Goal: Information Seeking & Learning: Learn about a topic

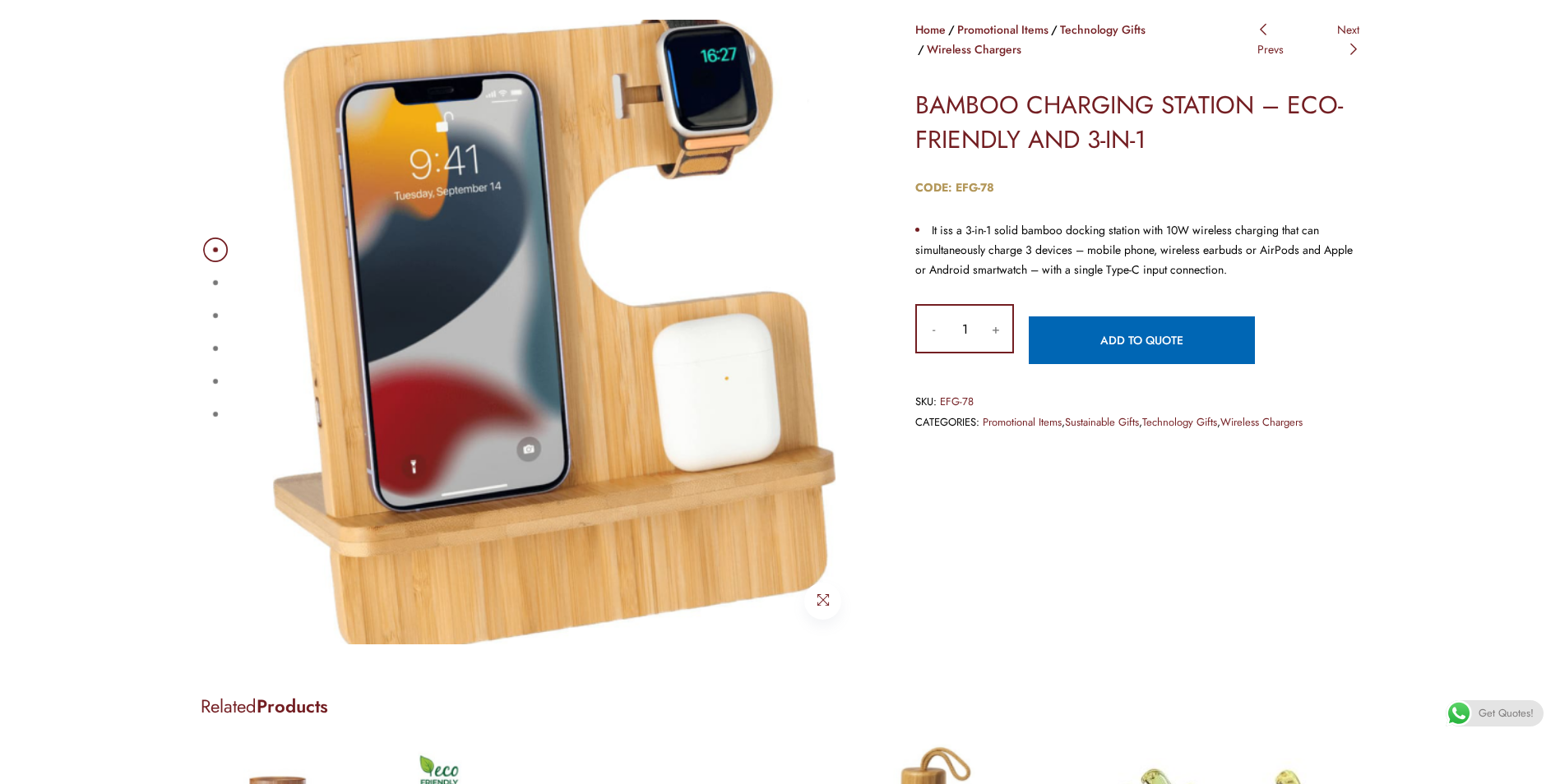
scroll to position [165, 0]
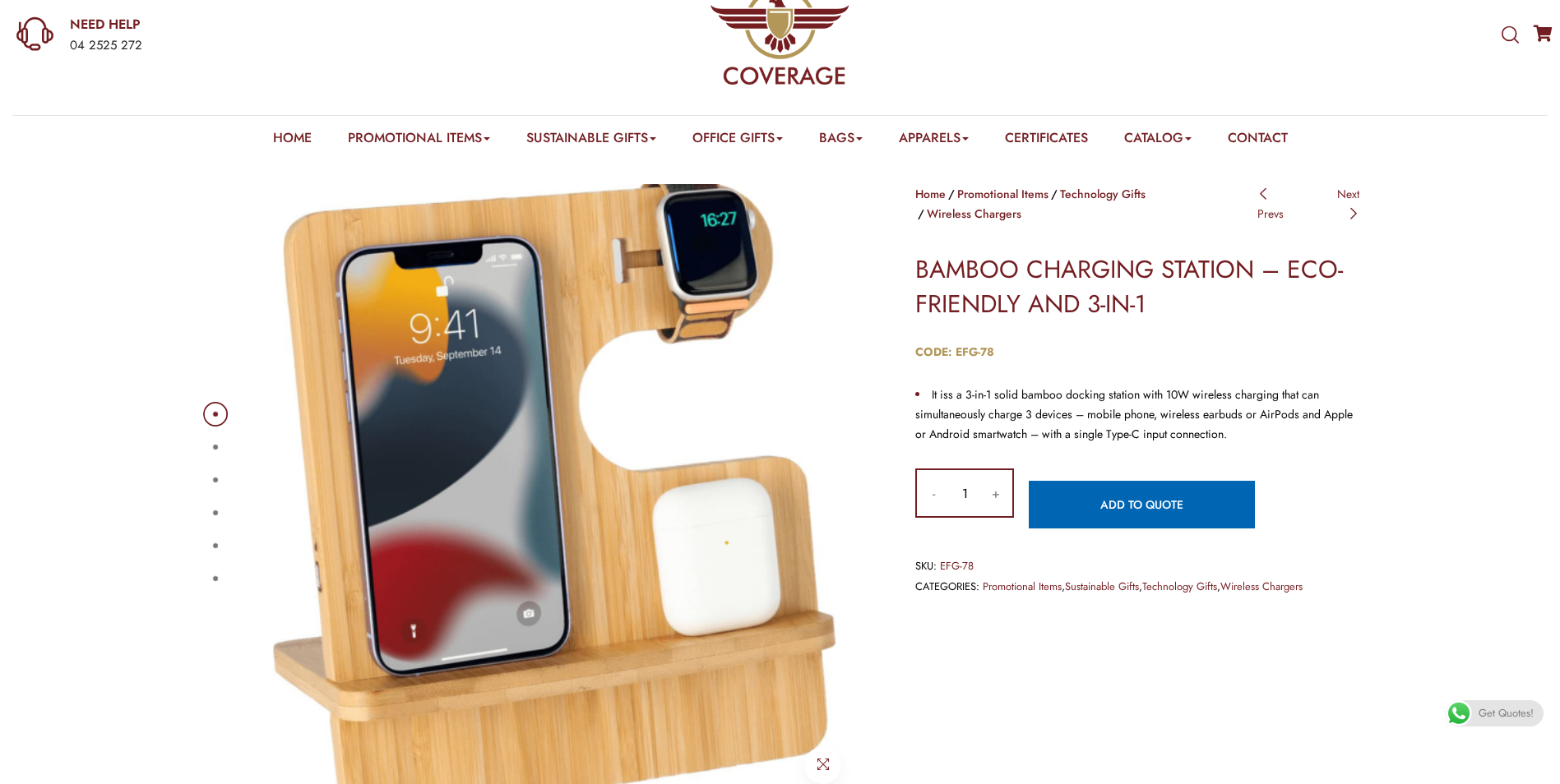
click at [233, 449] on div "1 2 3 4 5 6" at bounding box center [534, 496] width 666 height 625
drag, startPoint x: 202, startPoint y: 443, endPoint x: 215, endPoint y: 444, distance: 13.0
click at [202, 443] on div "1 2 3 4 5 6" at bounding box center [534, 496] width 666 height 625
click at [215, 445] on button "2" at bounding box center [216, 448] width 5 height 5
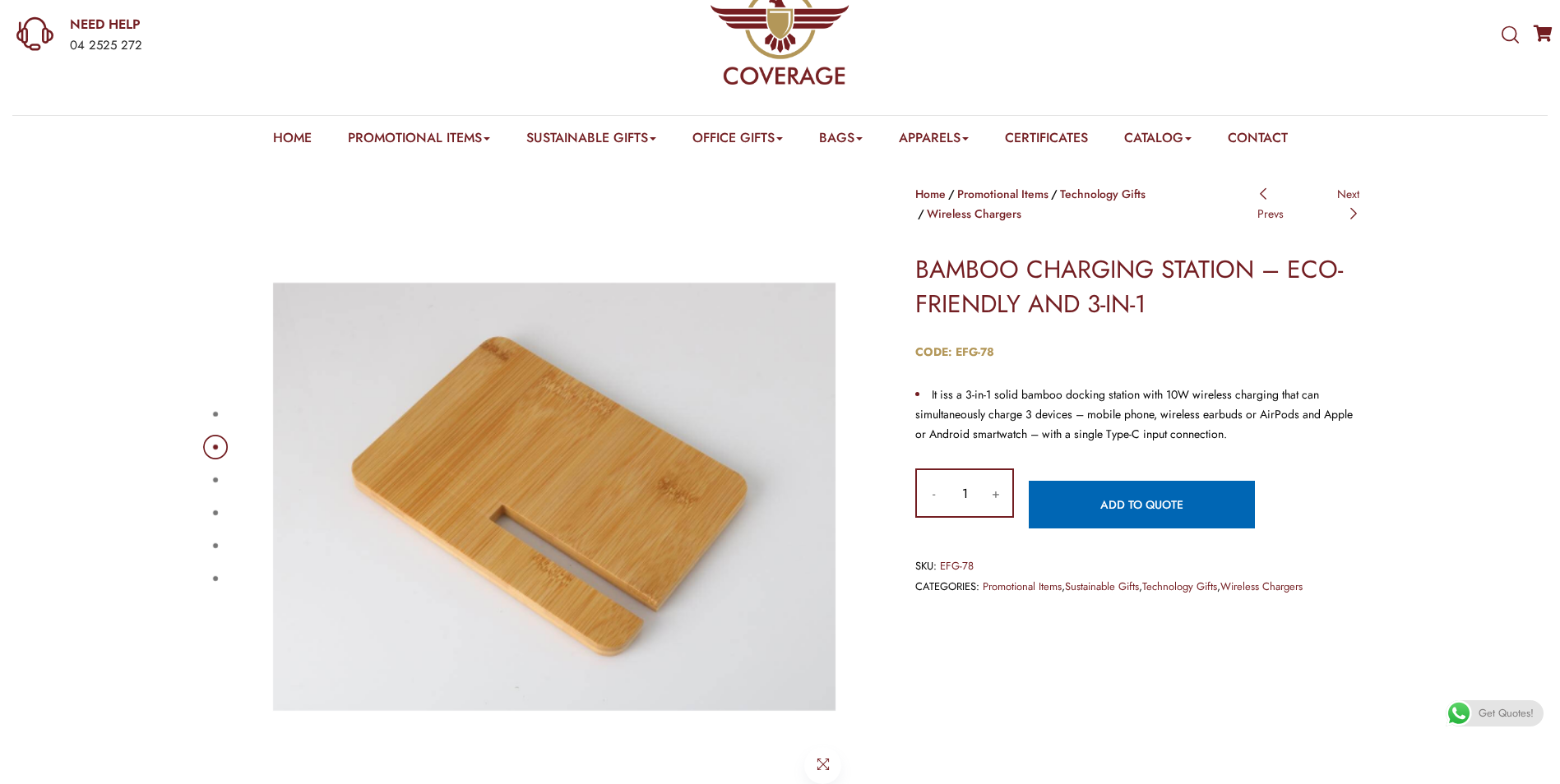
click at [215, 467] on ul "1 2 3 4 5 6" at bounding box center [213, 496] width 11 height 197
click at [213, 480] on button "3" at bounding box center [216, 480] width 5 height 5
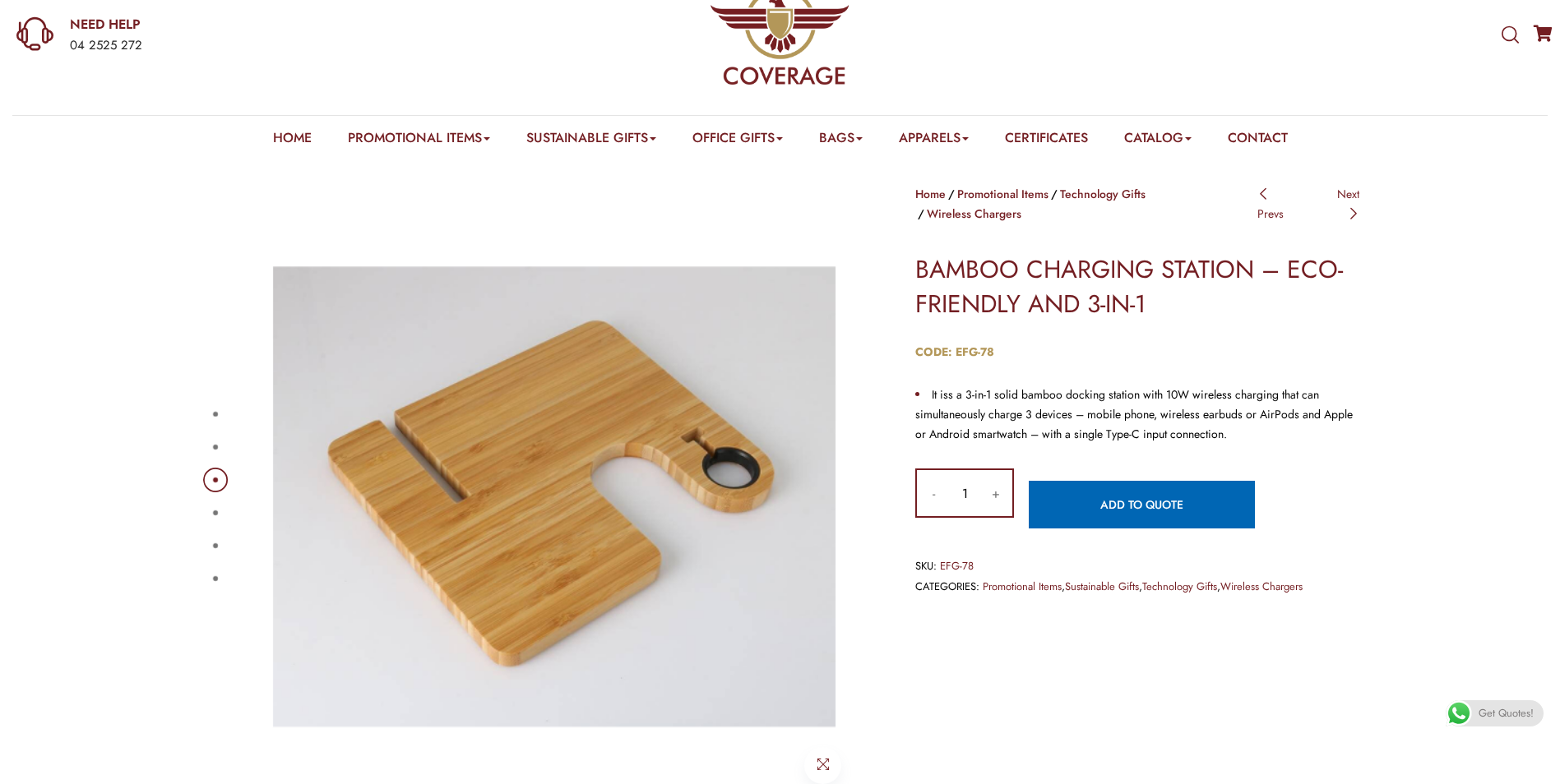
click at [216, 511] on button "4" at bounding box center [216, 513] width 5 height 5
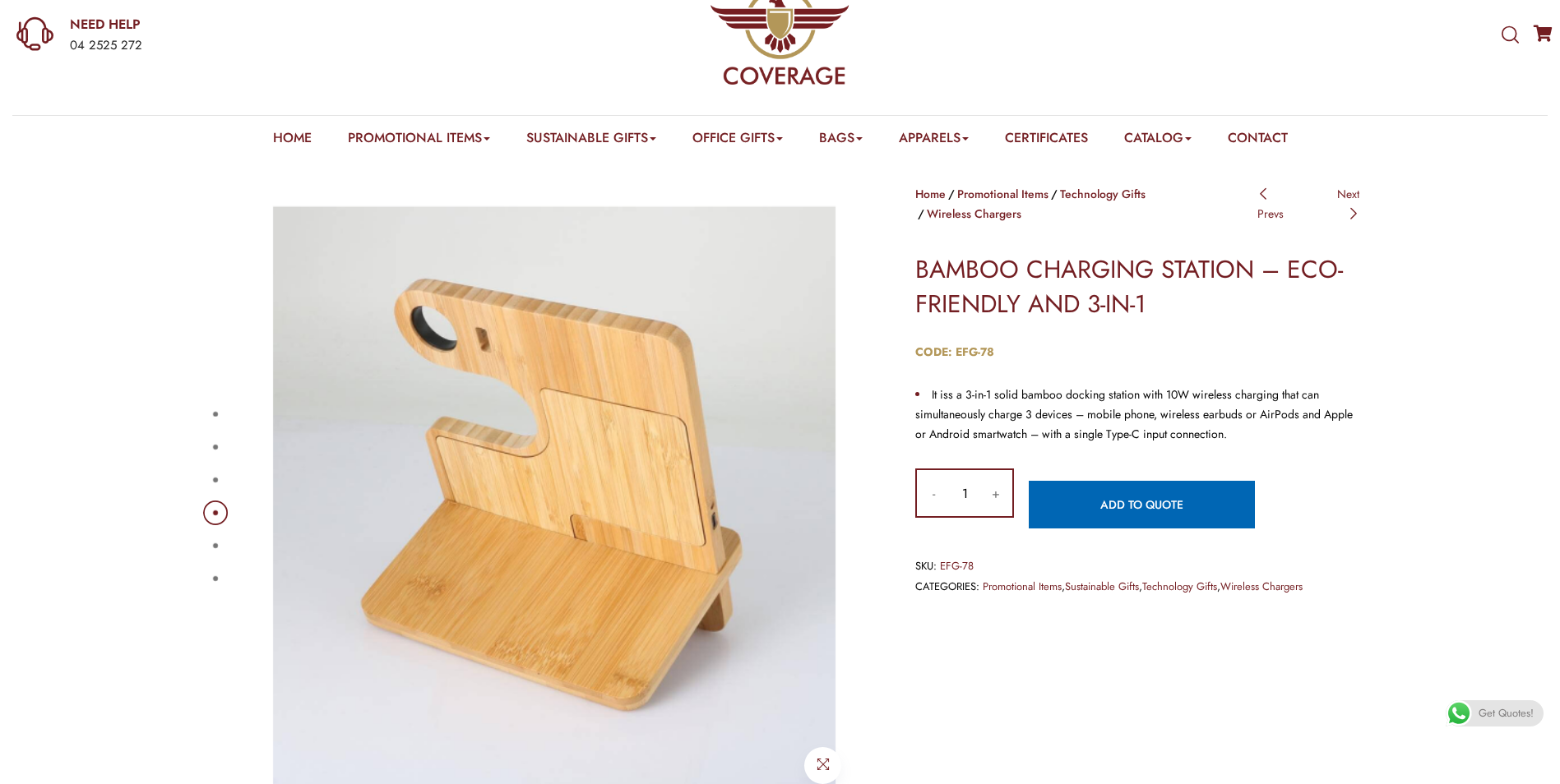
click at [220, 535] on ul "1 2 3 4 5 6" at bounding box center [213, 496] width 11 height 197
click at [216, 547] on button "5" at bounding box center [216, 546] width 5 height 5
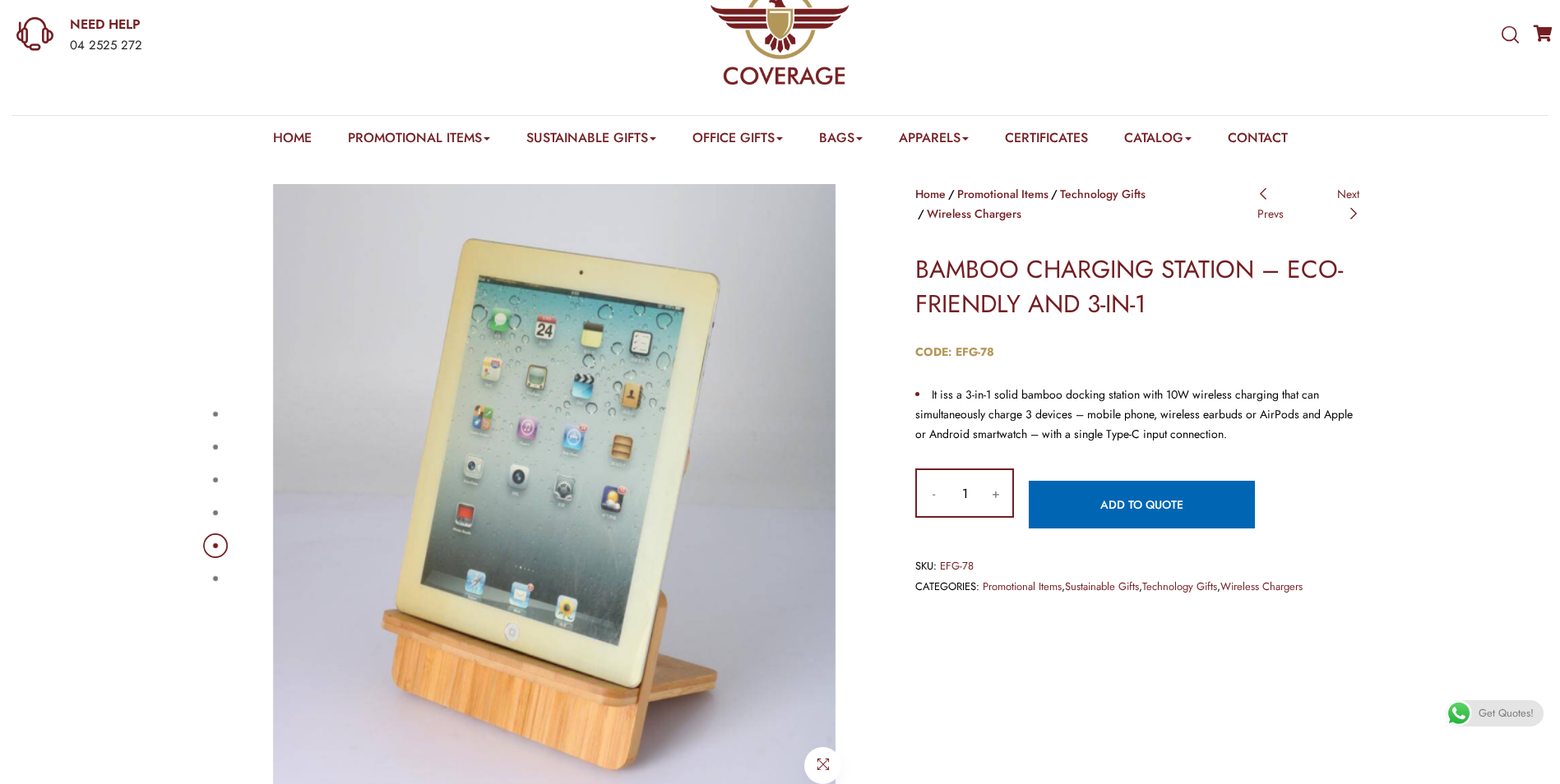
click at [216, 576] on button "6" at bounding box center [216, 579] width 5 height 5
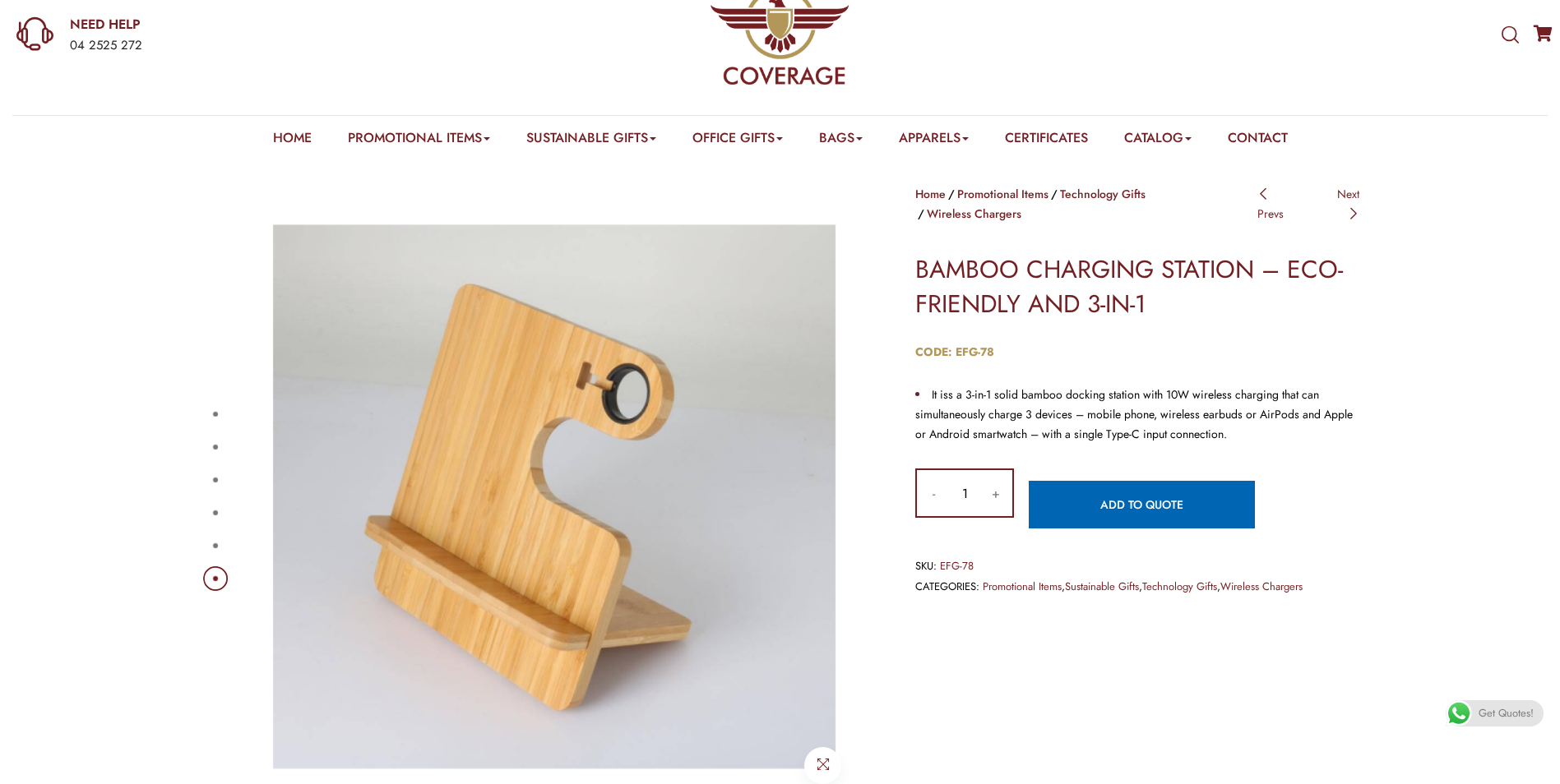
click at [218, 416] on button "1" at bounding box center [216, 414] width 5 height 5
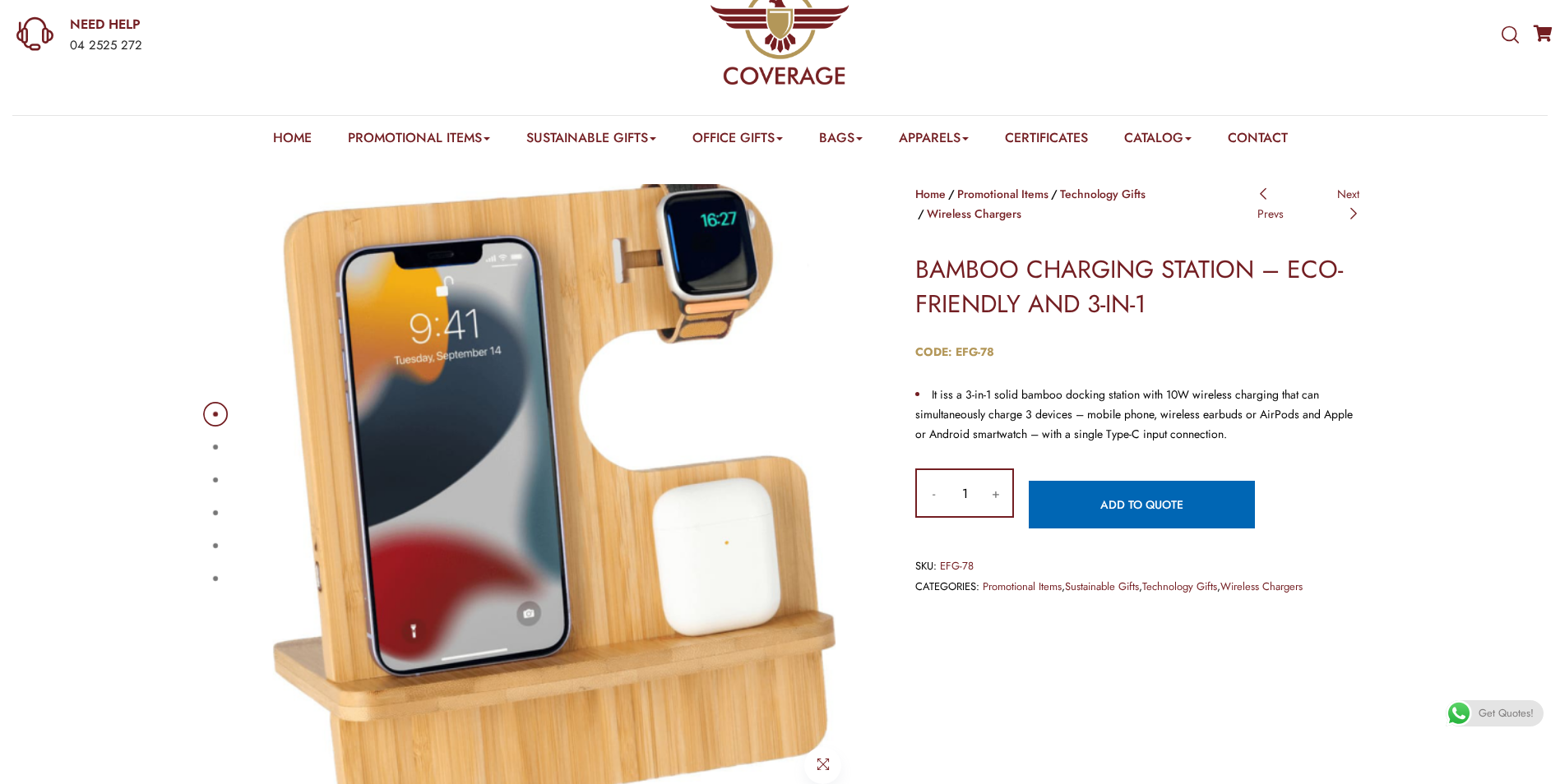
scroll to position [0, 0]
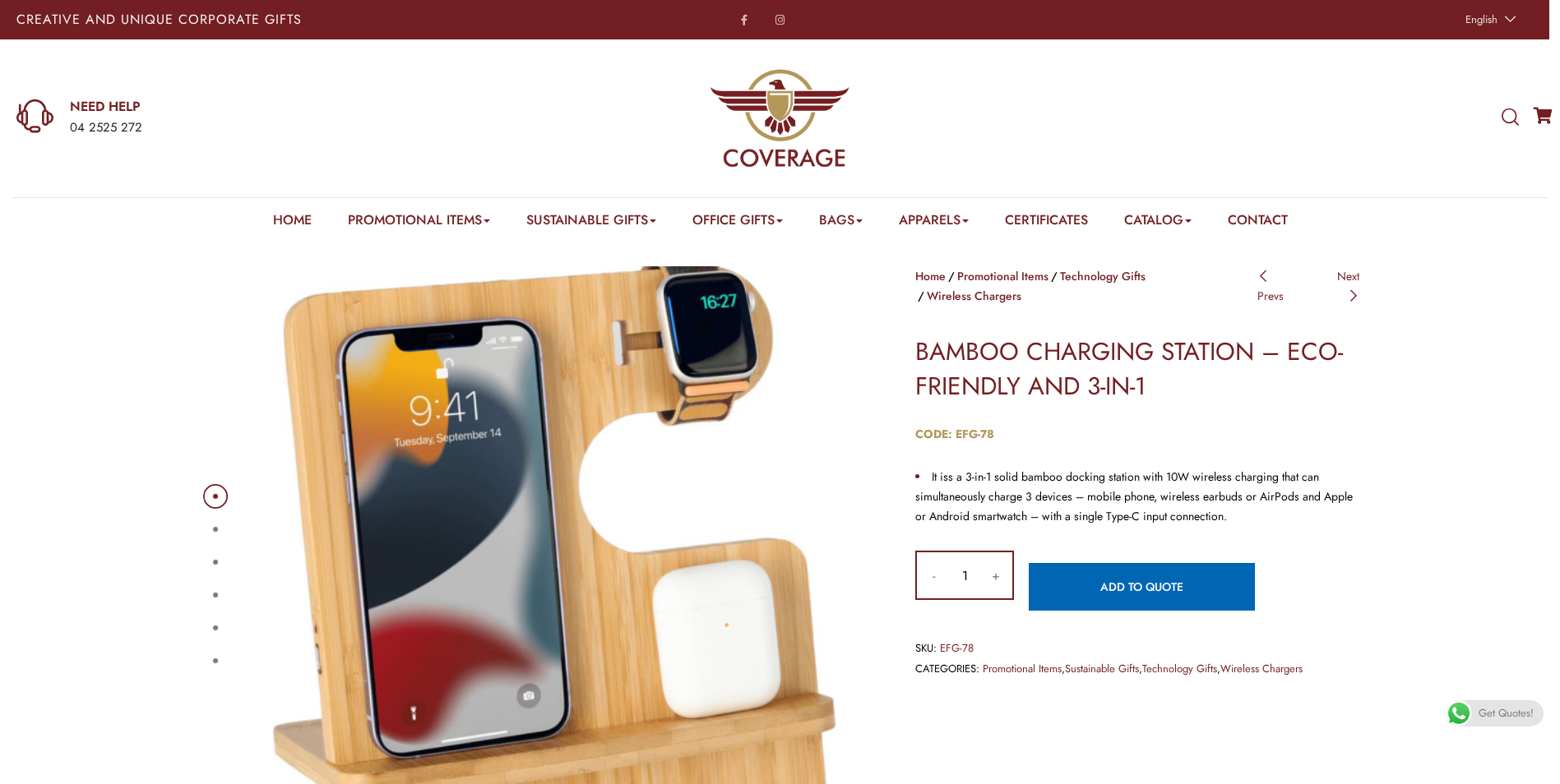
click at [213, 494] on button "1" at bounding box center [216, 497] width 5 height 5
